Goal: Task Accomplishment & Management: Use online tool/utility

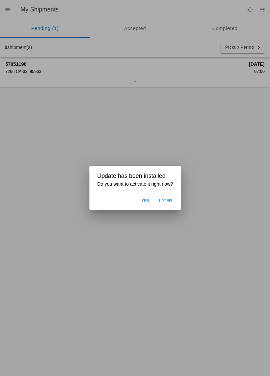
click at [126, 267] on ion-backdrop at bounding box center [135, 188] width 270 height 376
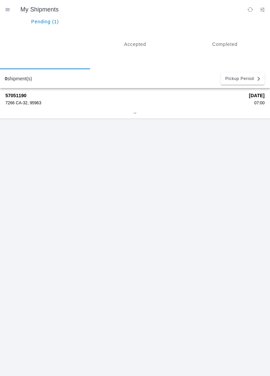
click at [42, 32] on ion-segment-button "Pending (1)" at bounding box center [45, 44] width 90 height 50
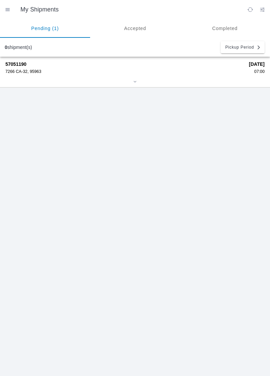
click at [50, 66] on strong "57051190" at bounding box center [124, 63] width 239 height 5
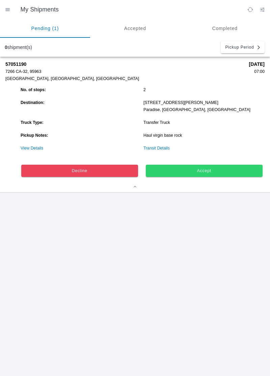
click at [185, 172] on span "Accept" at bounding box center [204, 171] width 108 height 4
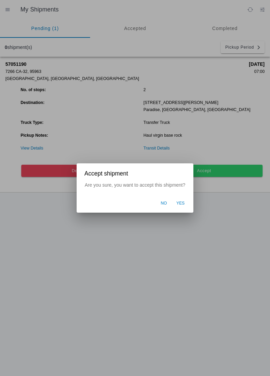
click at [186, 206] on button "Yes" at bounding box center [180, 203] width 15 height 13
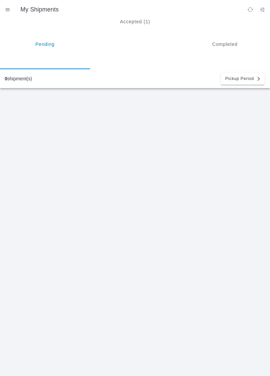
click at [122, 21] on ion-segment-button "Accepted (1)" at bounding box center [135, 44] width 90 height 50
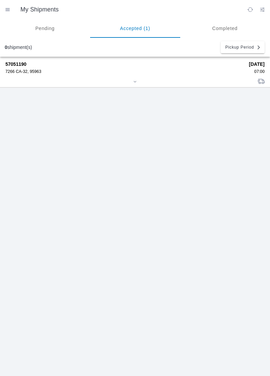
click at [22, 70] on div "7266 CA-32, 95963" at bounding box center [124, 71] width 239 height 5
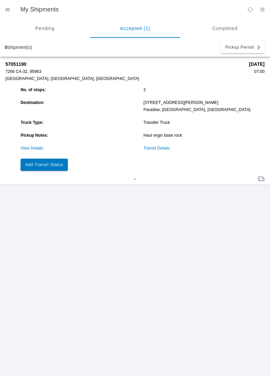
click at [37, 169] on button "Add Transit Status" at bounding box center [44, 165] width 47 height 12
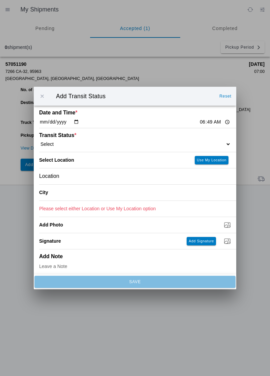
click at [199, 123] on input "06:49" at bounding box center [215, 121] width 32 height 7
type input "07:00"
click at [186, 141] on select "Select Arrive at Drop Off Arrive at Pickup Break Start Break Stop Depart Drop O…" at bounding box center [135, 144] width 192 height 6
select select "ARVPULOC"
click at [0, 0] on slot "Use My Location" at bounding box center [0, 0] width 0 height 0
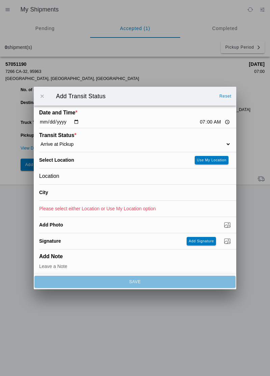
type input "Orland"
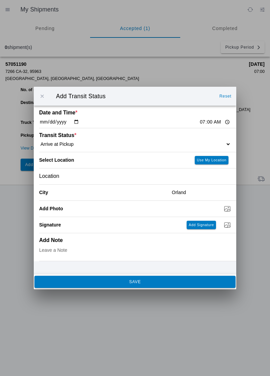
click at [158, 291] on ion-backdrop at bounding box center [135, 188] width 270 height 376
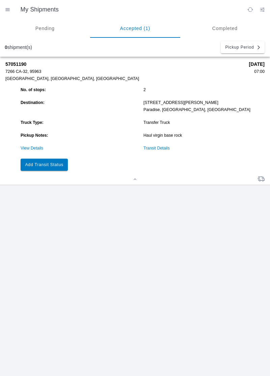
click at [162, 284] on div "57051190 7266 CA-32, 95963 [GEOGRAPHIC_DATA], [GEOGRAPHIC_DATA], [GEOGRAPHIC_DA…" at bounding box center [135, 216] width 270 height 319
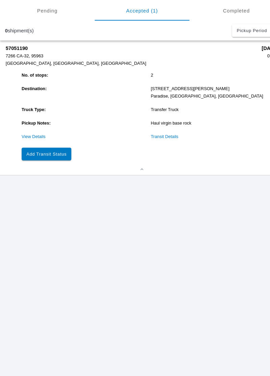
click at [248, 289] on div "57051190 7266 CA-32, 95963 [GEOGRAPHIC_DATA], [GEOGRAPHIC_DATA], [GEOGRAPHIC_DA…" at bounding box center [135, 216] width 270 height 319
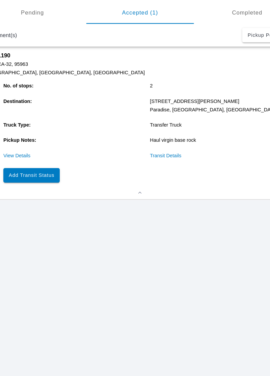
click at [45, 161] on button "Add Transit Status" at bounding box center [44, 165] width 47 height 12
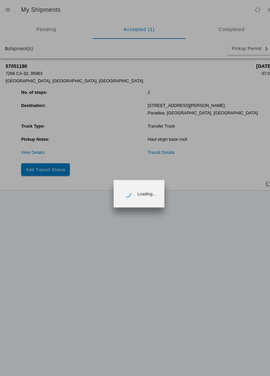
click at [39, 166] on ion-backdrop at bounding box center [135, 188] width 270 height 376
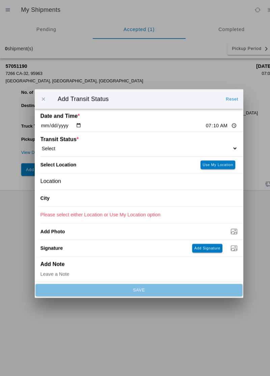
click at [213, 141] on select "Select Arrive at Drop Off Arrive at Pickup Break Start Break Stop Depart Drop O…" at bounding box center [135, 144] width 192 height 6
select select "DPTPULOC"
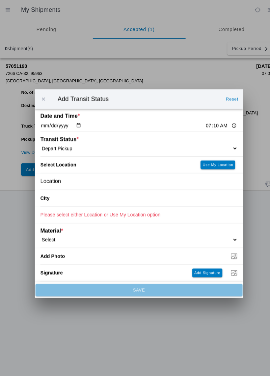
click at [0, 0] on slot "Use My Location" at bounding box center [0, 0] width 0 height 0
type input "Orland"
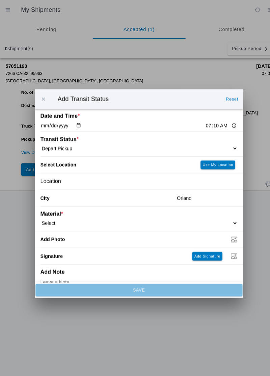
click at [60, 214] on select "Select 1" x 3" Rock 1" x 4" Rock 2" x 4" Rock Asphalt Cold Patch Backfill Spec …" at bounding box center [135, 217] width 192 height 6
select select "708651"
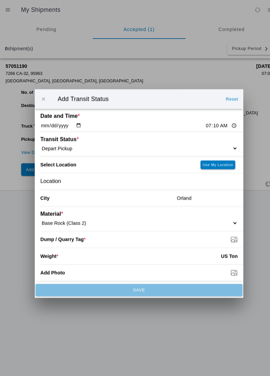
click at [221, 234] on input "Dump / Quarry Tag *" at bounding box center [137, 232] width 197 height 7
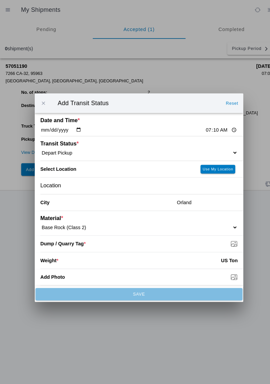
type input "C:\fakepath\1759932636815558380147745583766.jpg"
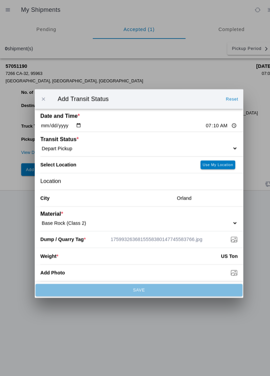
click at [127, 248] on input "number" at bounding box center [136, 248] width 158 height 15
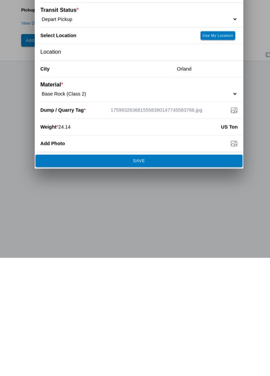
type input "24.14"
click at [0, 0] on slot "SAVE" at bounding box center [0, 0] width 0 height 0
